Goal: Task Accomplishment & Management: Use online tool/utility

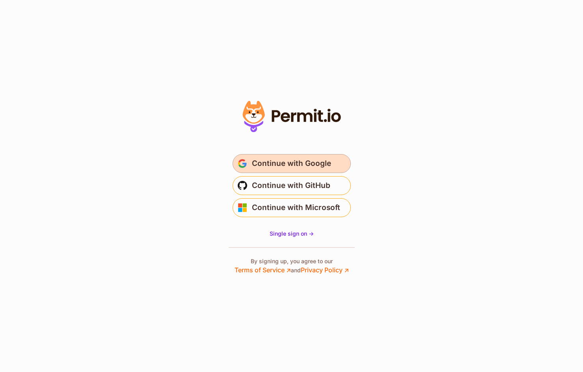
click at [290, 167] on span "Continue with Google" at bounding box center [291, 163] width 79 height 13
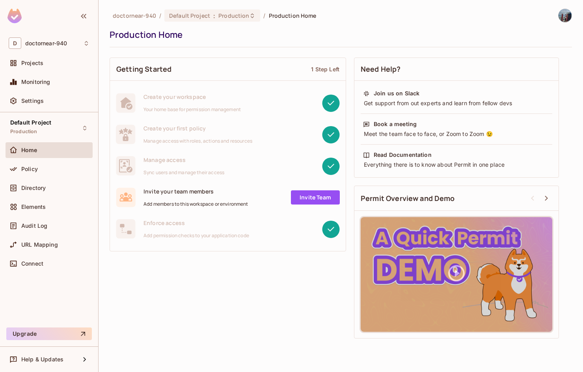
click at [218, 287] on div "Getting Started 1 Step Left Create your workspace Your home base for permission…" at bounding box center [341, 198] width 462 height 289
click at [339, 39] on div "Production Home" at bounding box center [339, 35] width 458 height 12
click at [190, 279] on div "Getting Started 1 Step Left Create your workspace Your home base for permission…" at bounding box center [341, 198] width 462 height 289
click at [41, 173] on div "Policy" at bounding box center [49, 168] width 81 height 9
